Goal: Task Accomplishment & Management: Manage account settings

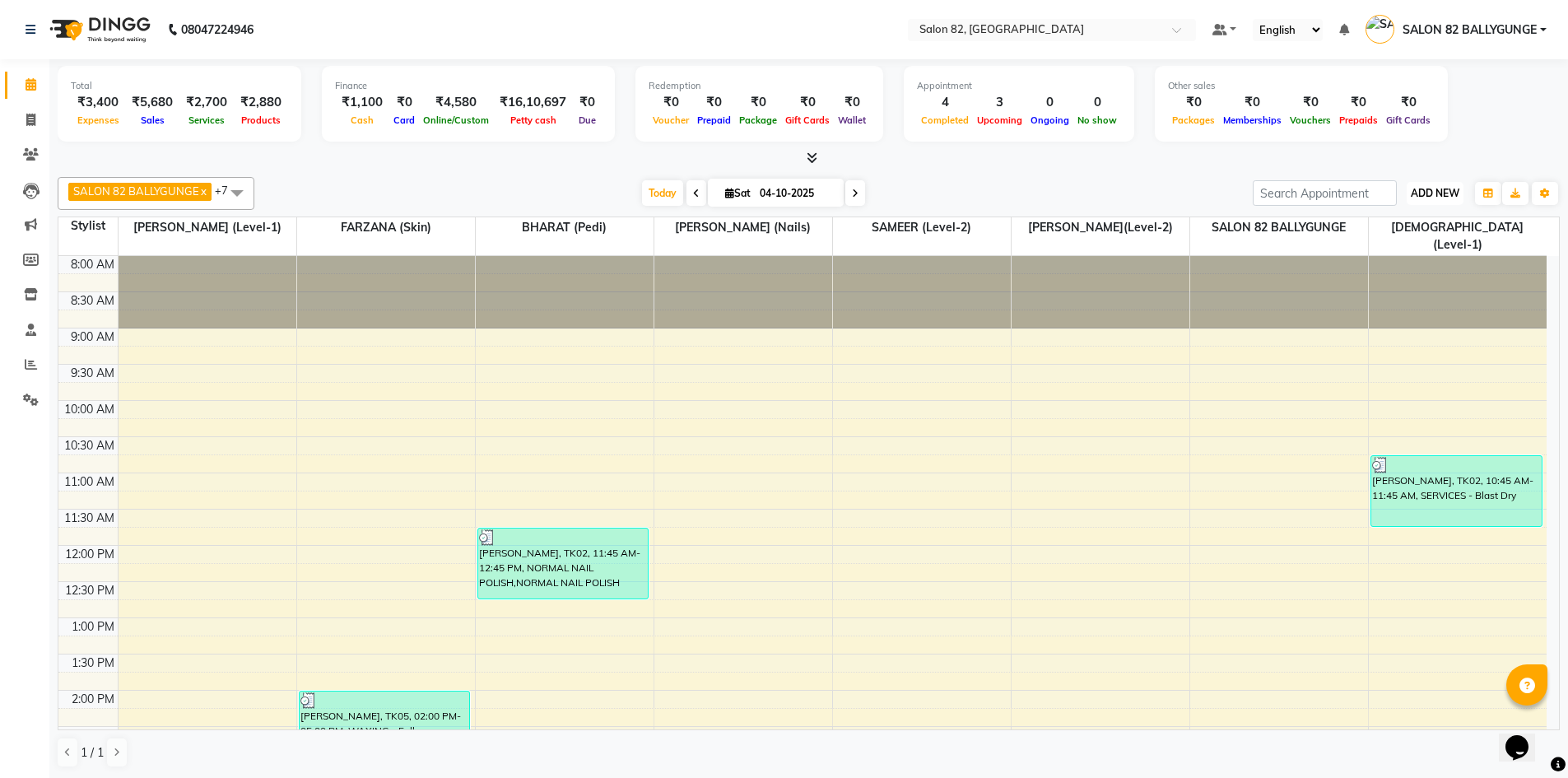
click at [1432, 191] on span "ADD NEW" at bounding box center [1435, 193] width 49 height 12
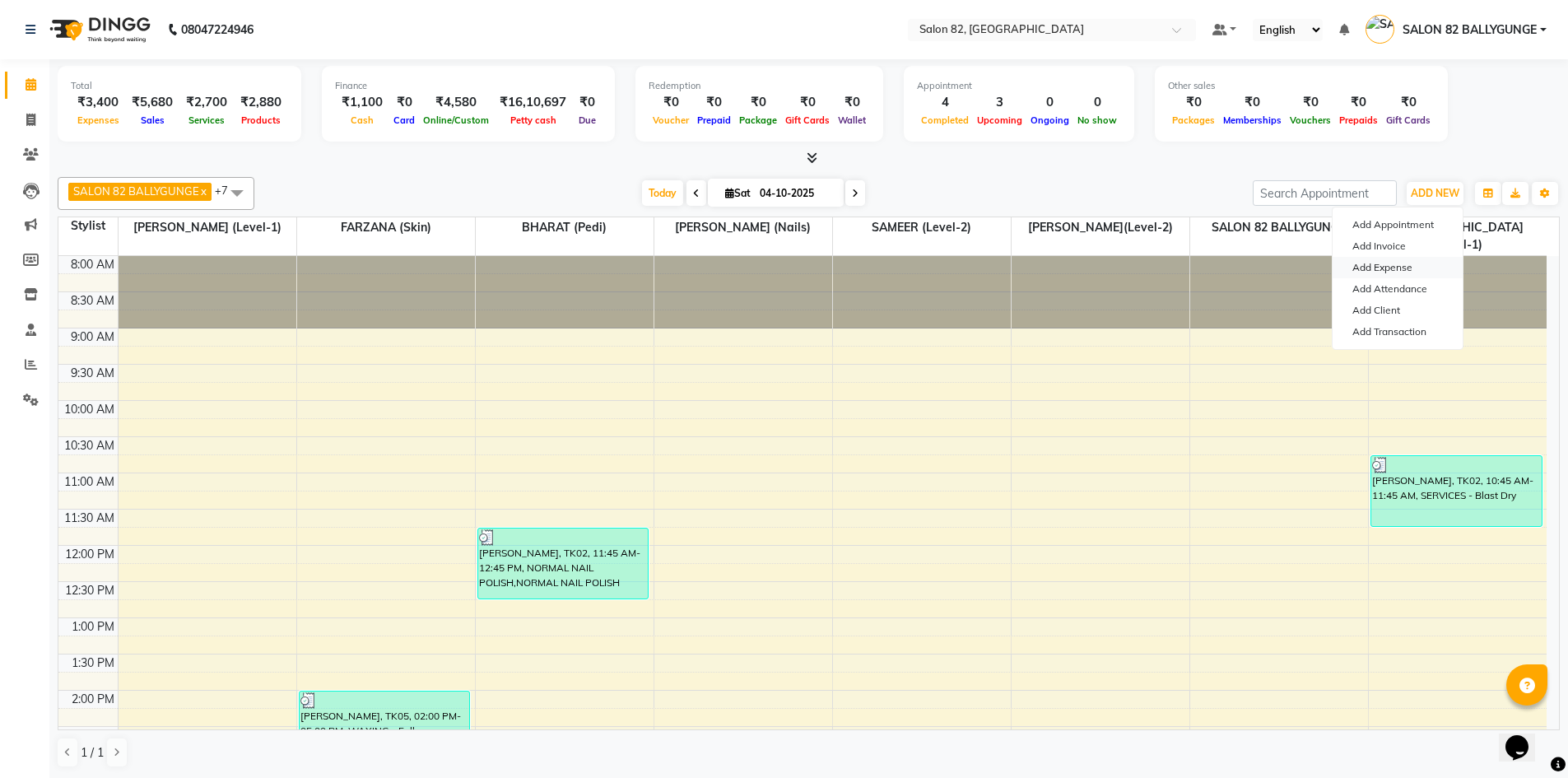
click at [1390, 268] on link "Add Expense" at bounding box center [1397, 267] width 130 height 22
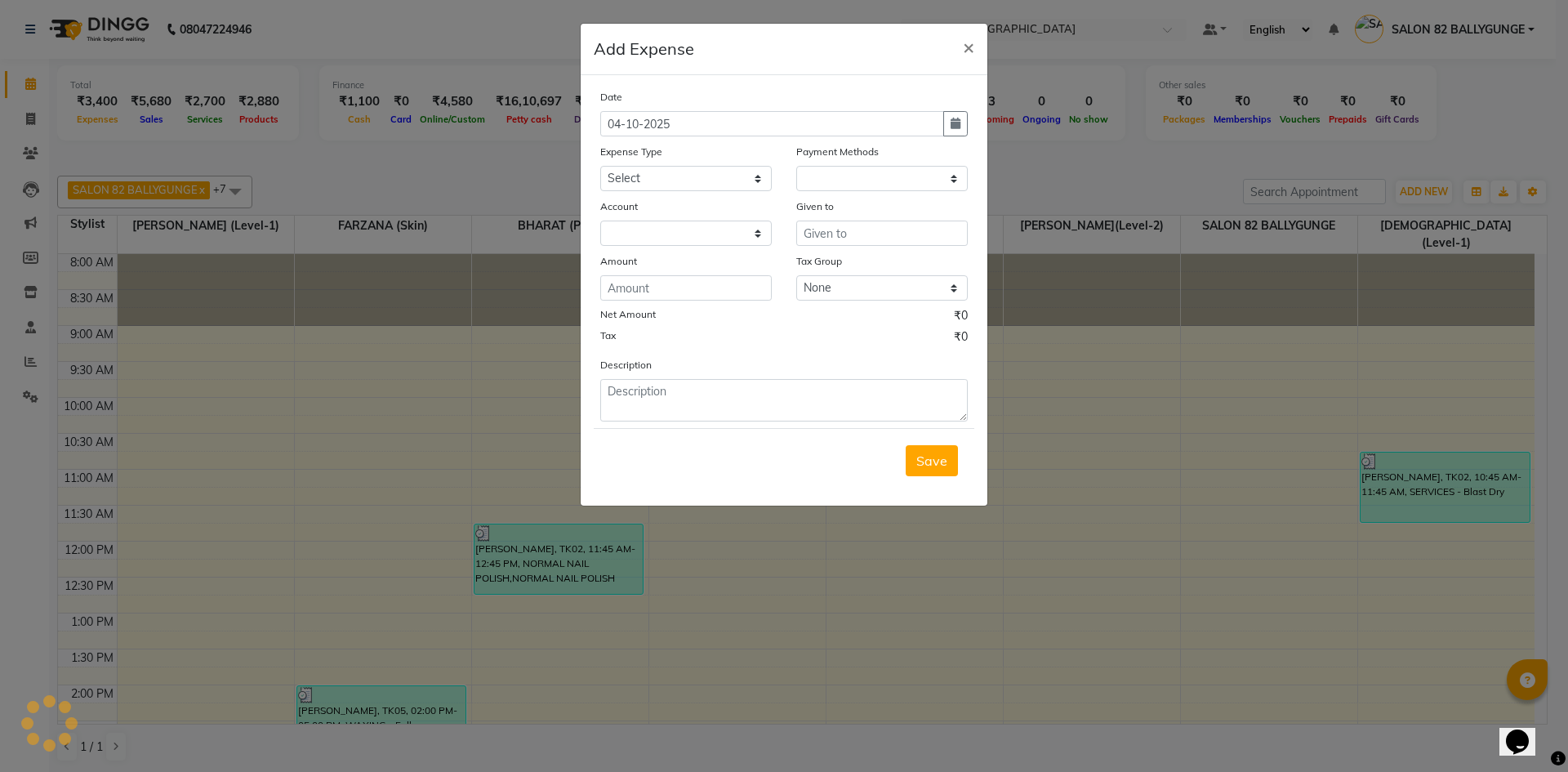
select select "1"
select select "5453"
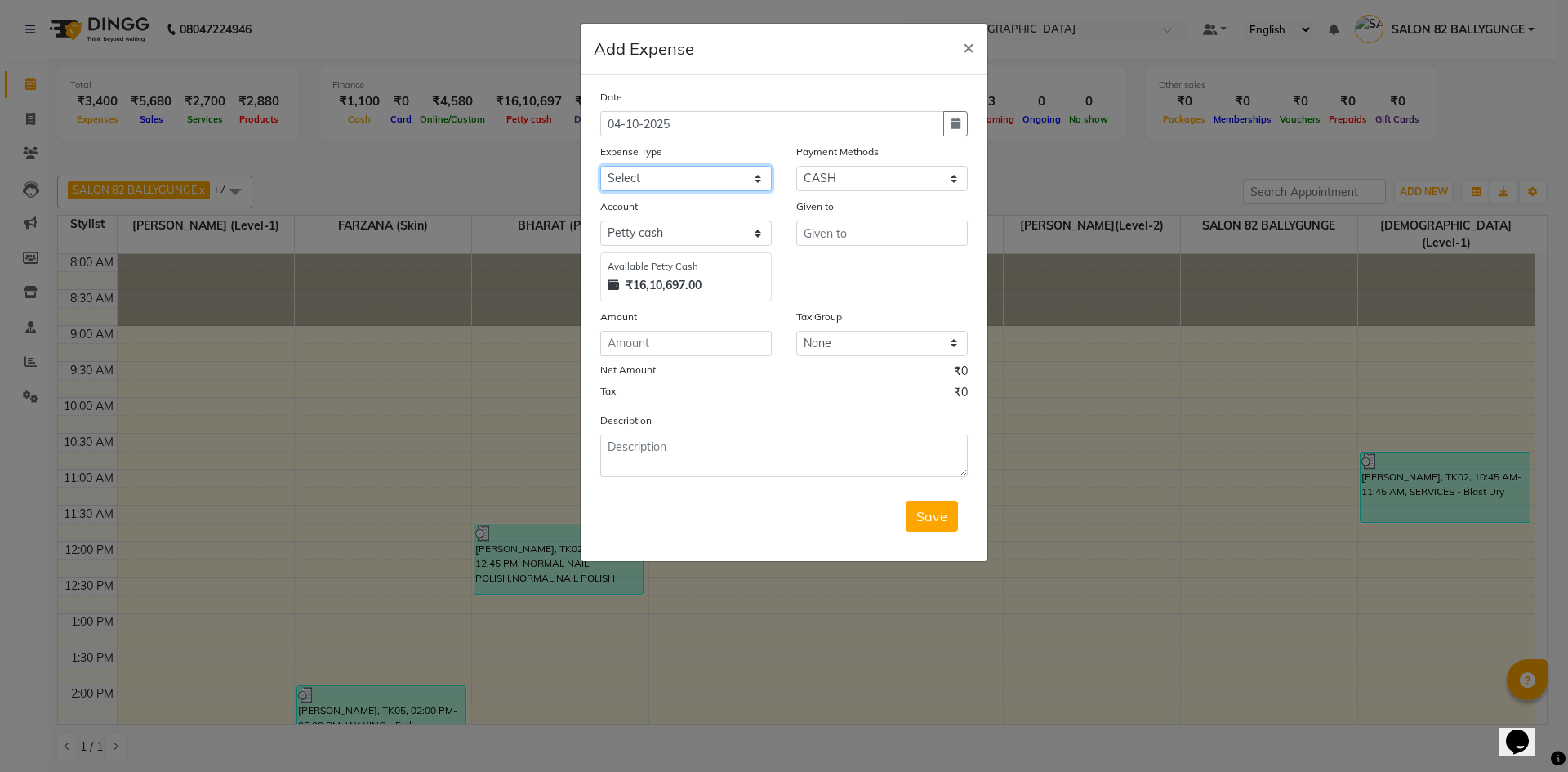
click at [721, 182] on select "Select Advance Salary Bank charges Car maintenance Cash transfer to bank Client…" at bounding box center [686, 178] width 172 height 25
select select "11456"
click at [600, 166] on select "Select Advance Salary Bank charges Car maintenance Cash transfer to bank Client…" at bounding box center [686, 178] width 172 height 25
click at [859, 237] on input "text" at bounding box center [881, 232] width 172 height 25
type input "HK"
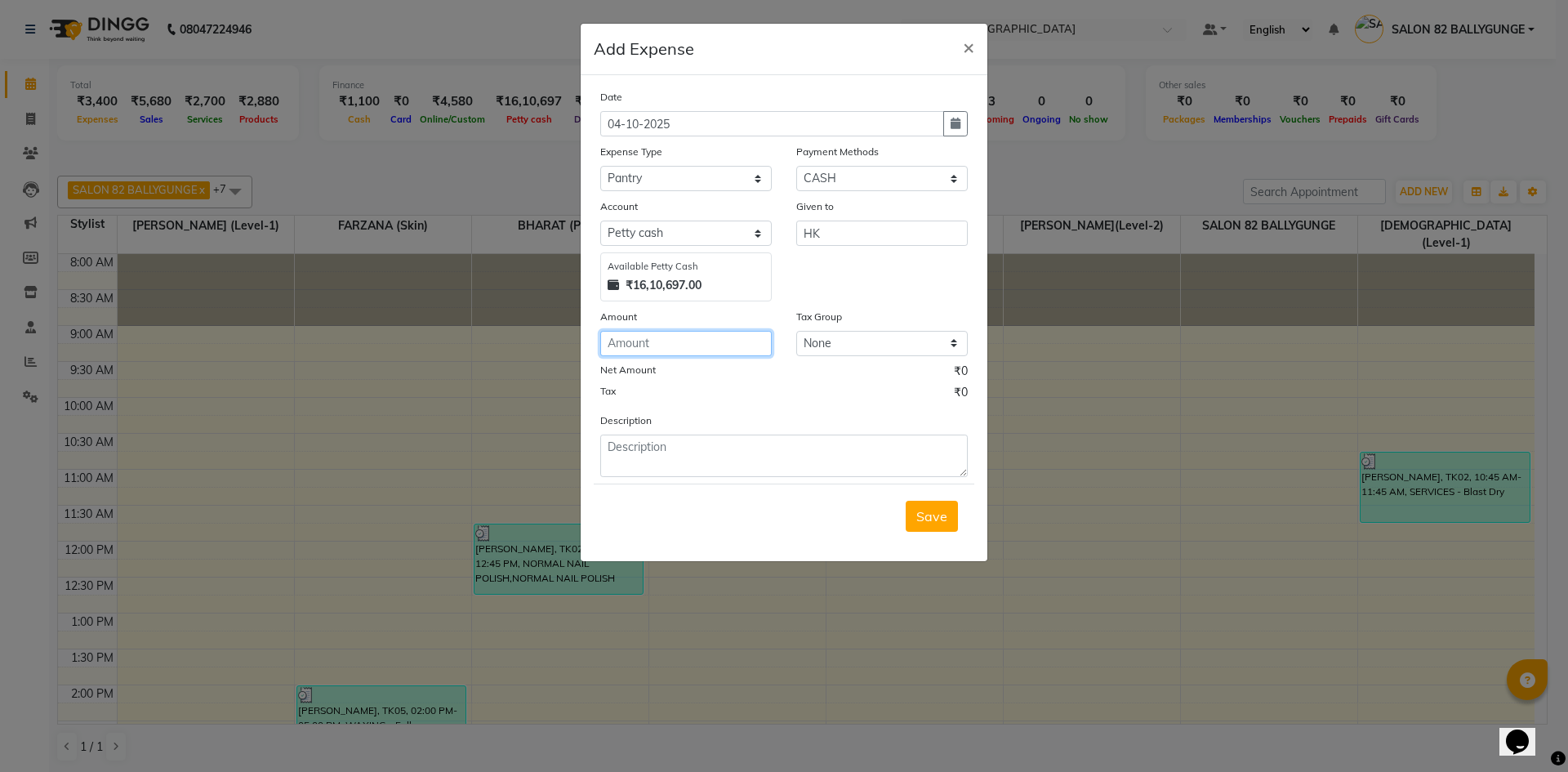
click at [697, 352] on input "number" at bounding box center [686, 343] width 172 height 25
type input "30"
click at [651, 453] on textarea at bounding box center [784, 456] width 367 height 43
type textarea "MILK PKT"
click at [931, 527] on button "Save" at bounding box center [932, 516] width 53 height 31
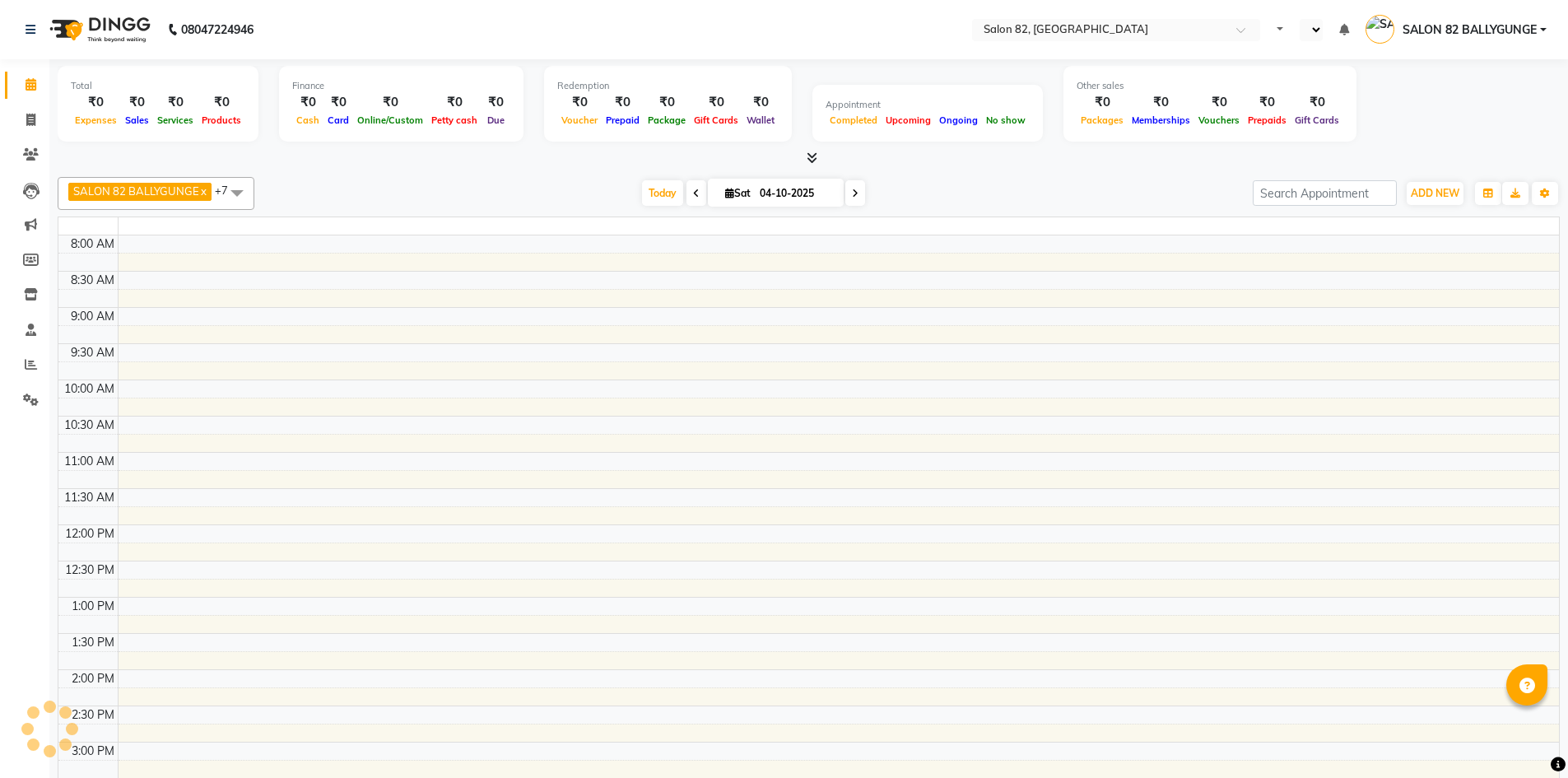
select select "en"
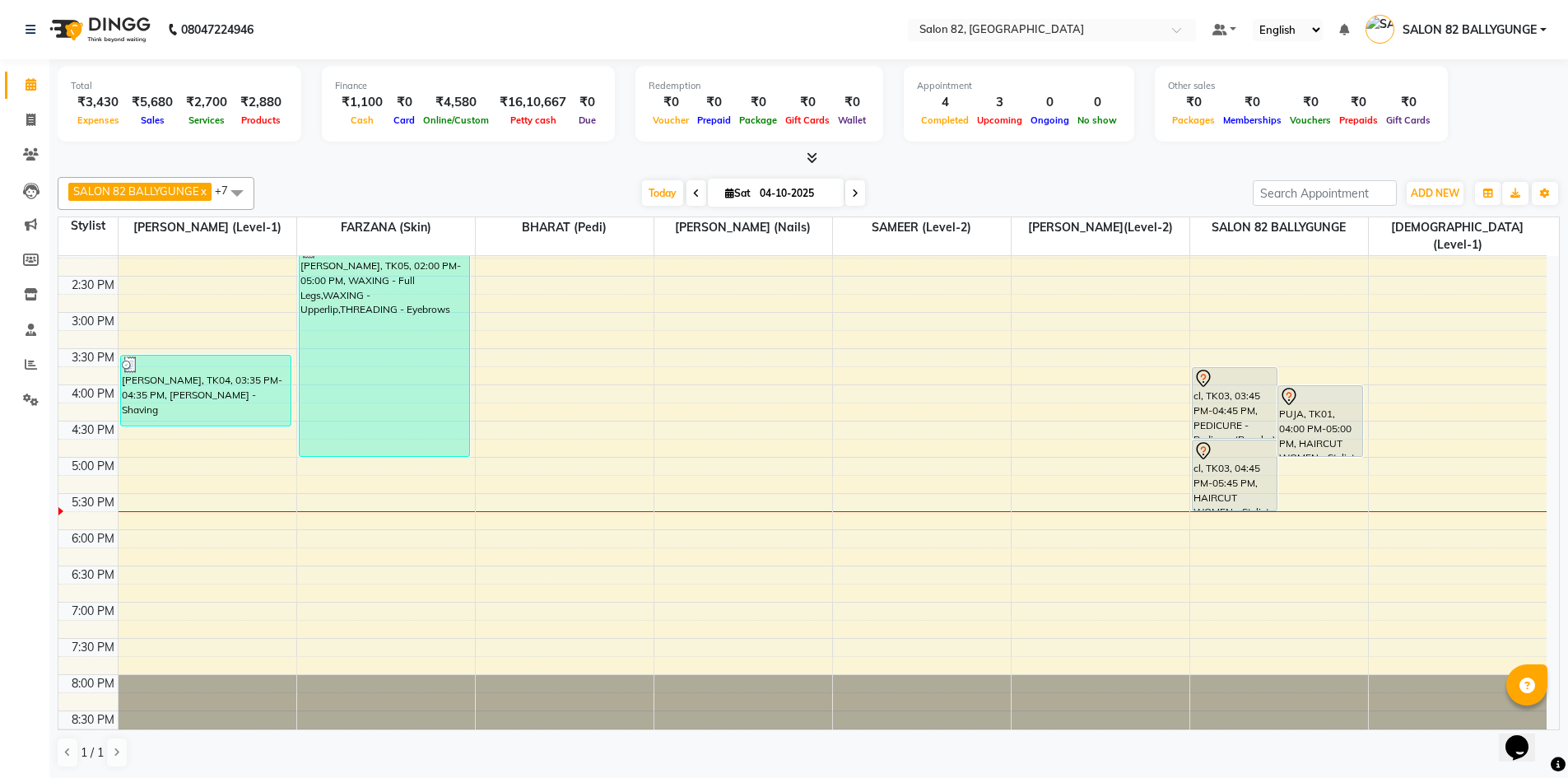
scroll to position [1, 0]
click at [28, 394] on icon at bounding box center [31, 398] width 16 height 12
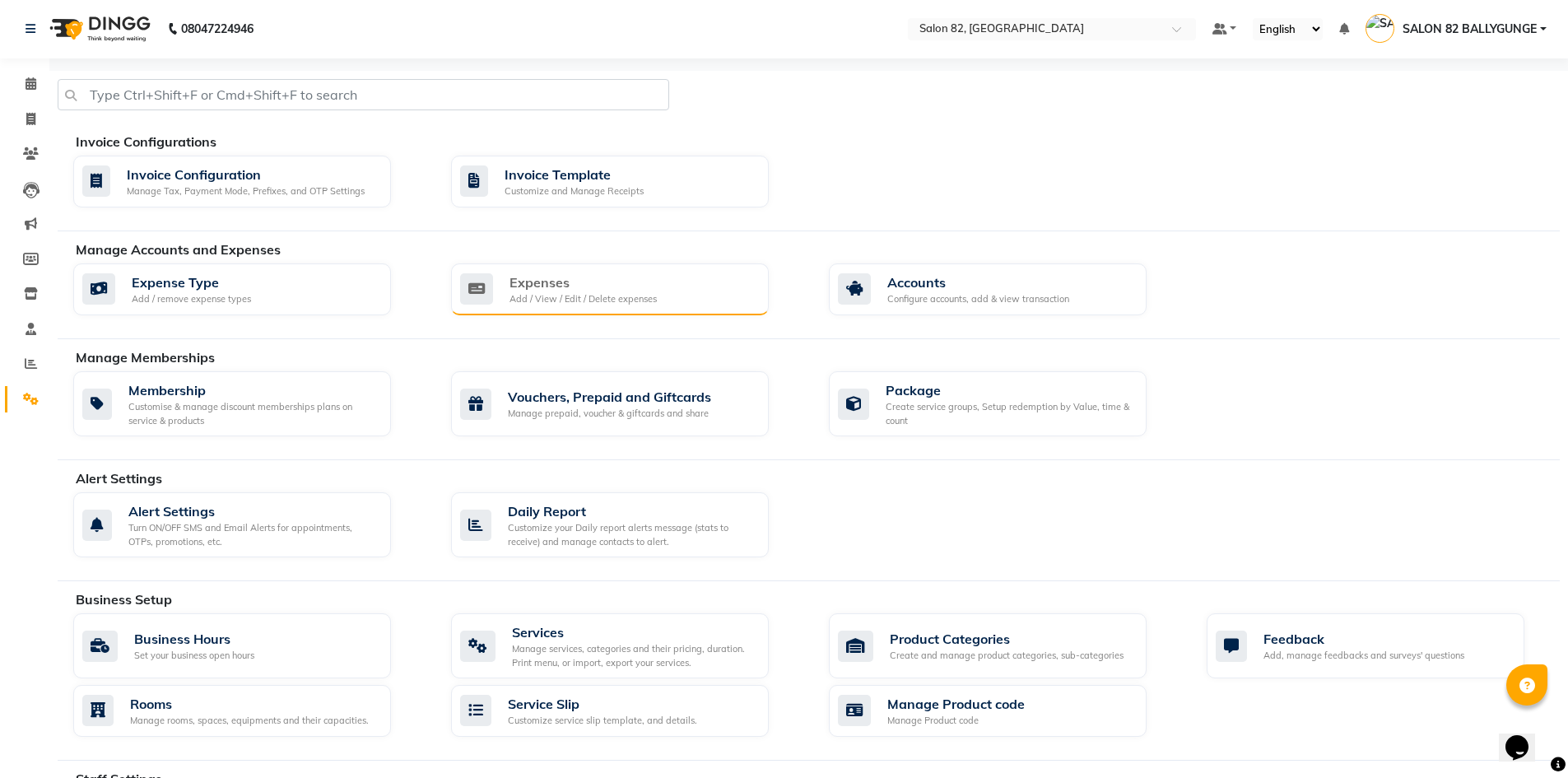
click at [553, 299] on div "Add / View / Edit / Delete expenses" at bounding box center [583, 299] width 147 height 14
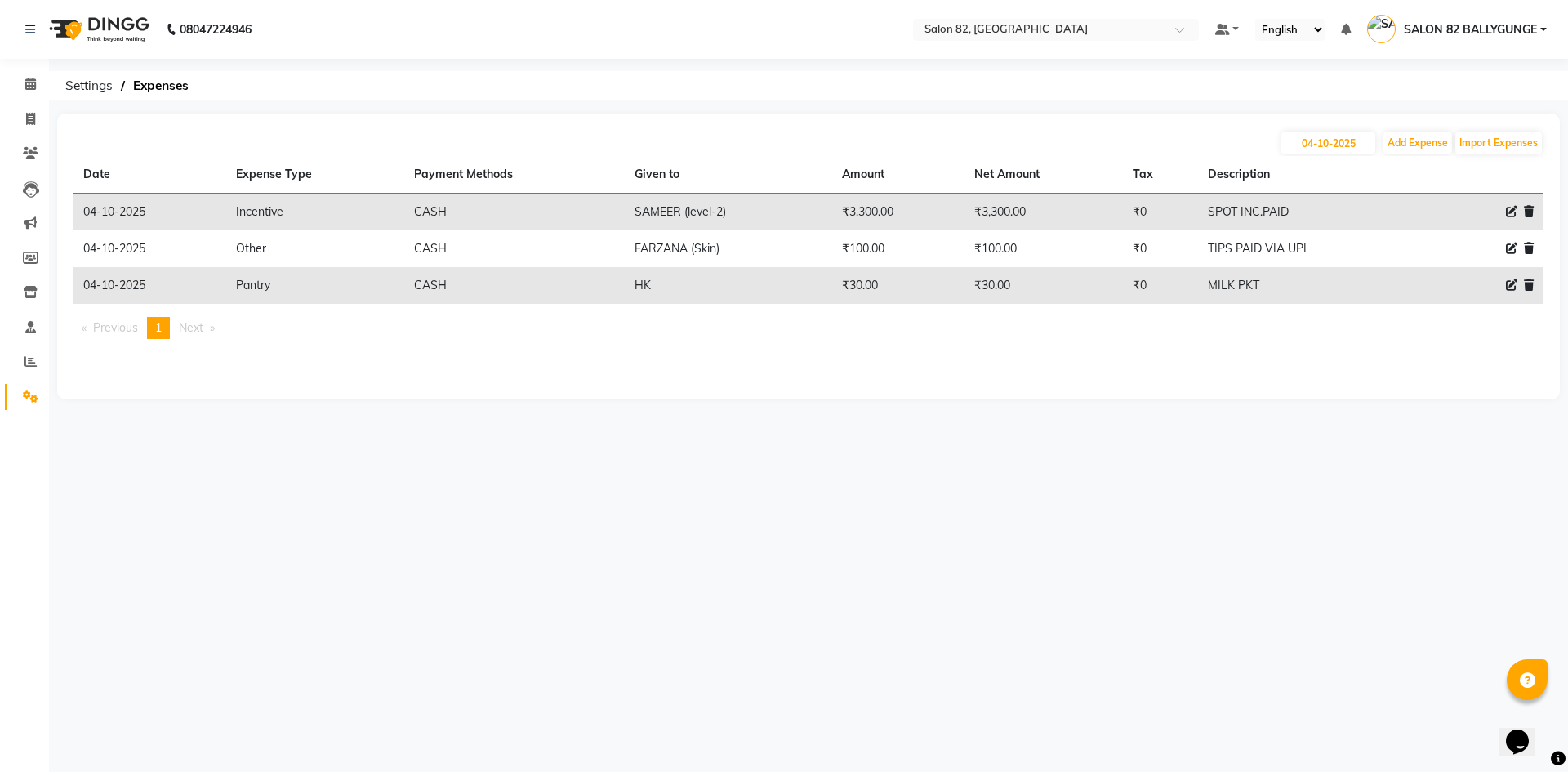
click at [1511, 211] on icon at bounding box center [1511, 212] width 11 height 11
select select "11453"
select select "1"
select select "5453"
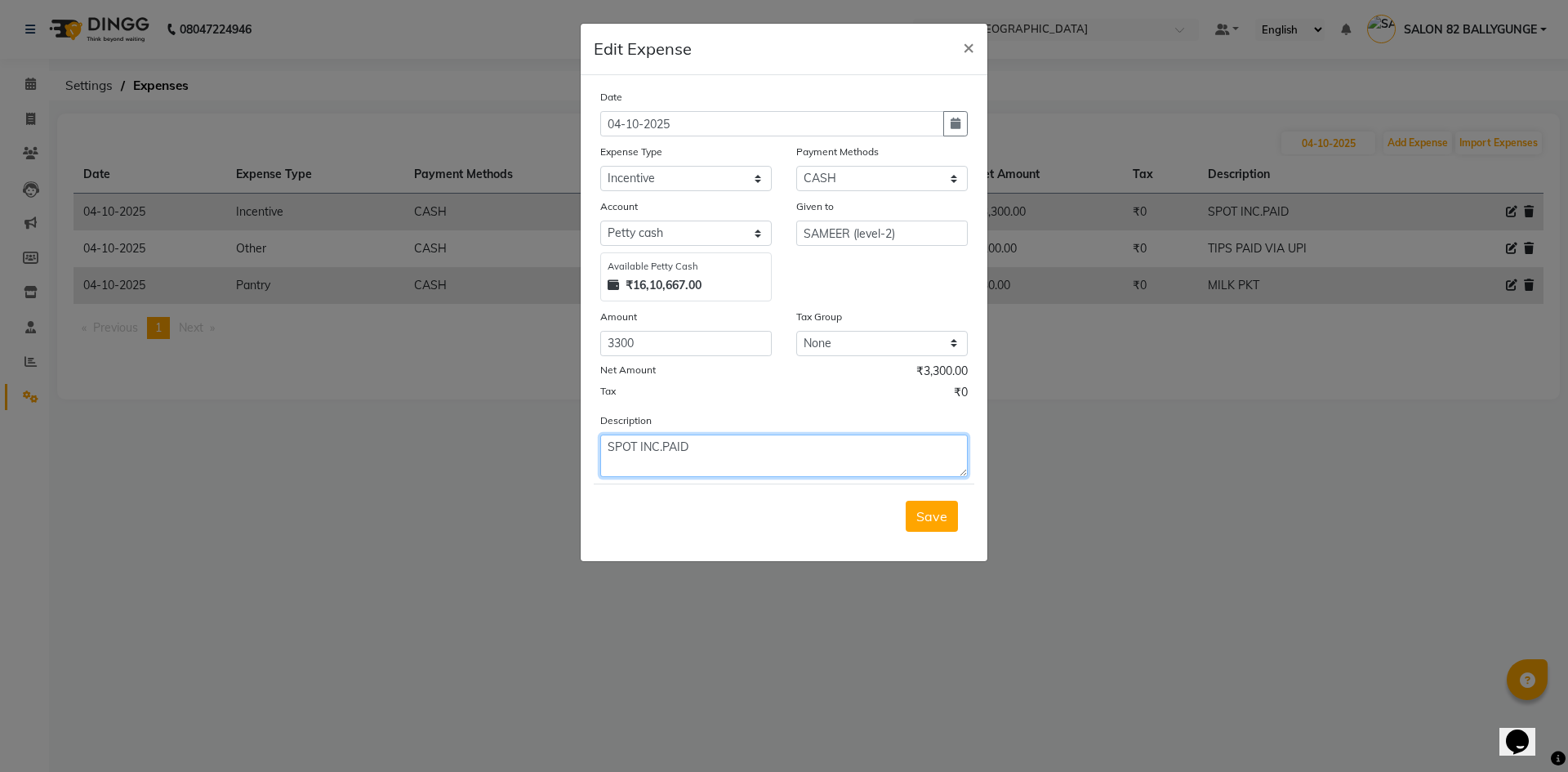
click at [692, 448] on textarea "SPOT INC.PAID" at bounding box center [784, 456] width 367 height 43
type textarea "S"
type textarea "DUE SPOT INC.PAID BY SIR REF."
click at [929, 522] on span "Save" at bounding box center [932, 516] width 31 height 16
